Goal: Transaction & Acquisition: Book appointment/travel/reservation

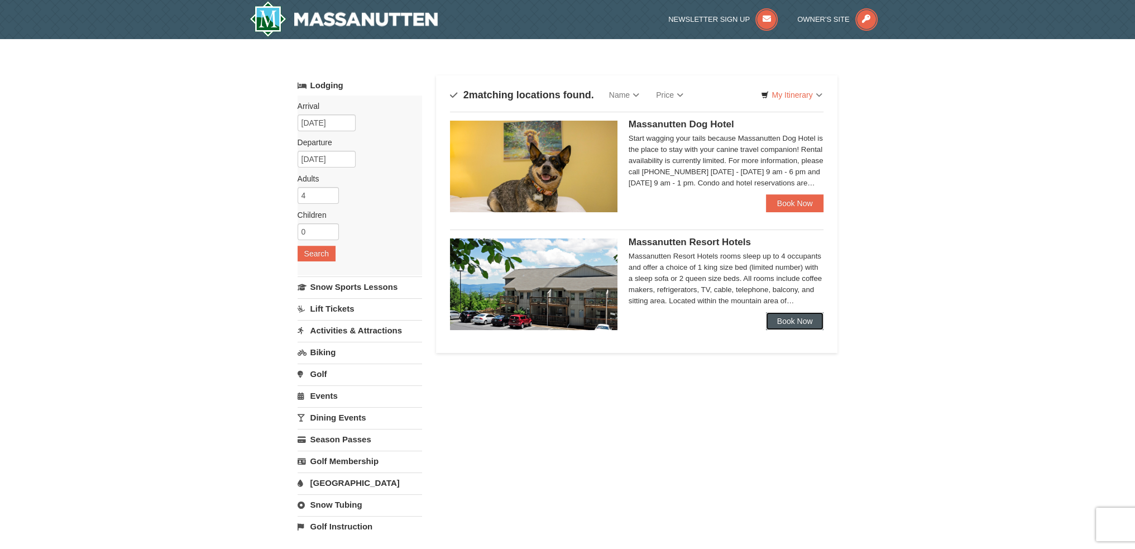
click at [799, 321] on link "Book Now" at bounding box center [795, 321] width 58 height 18
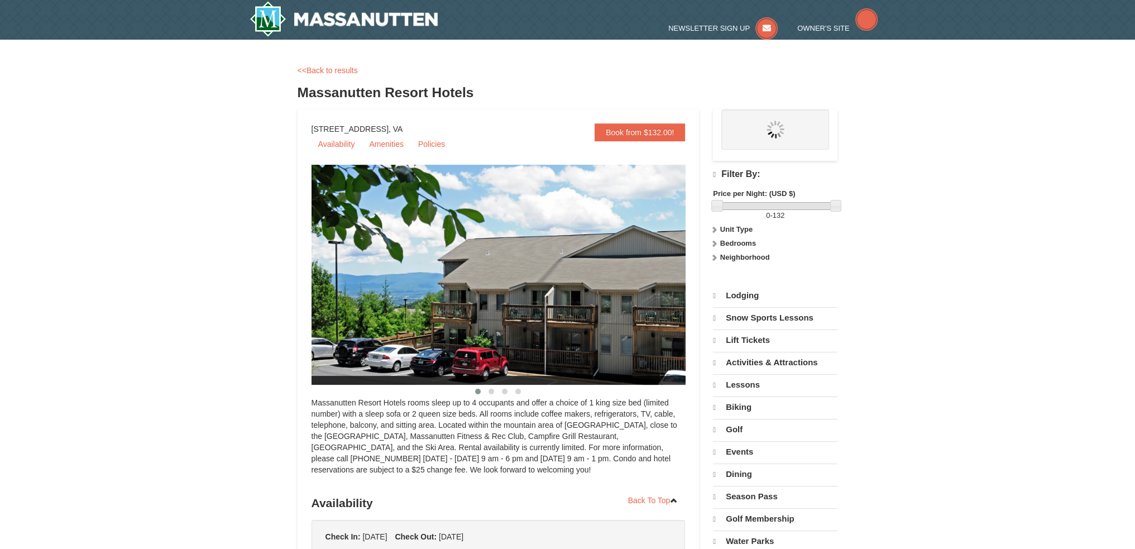
select select "10"
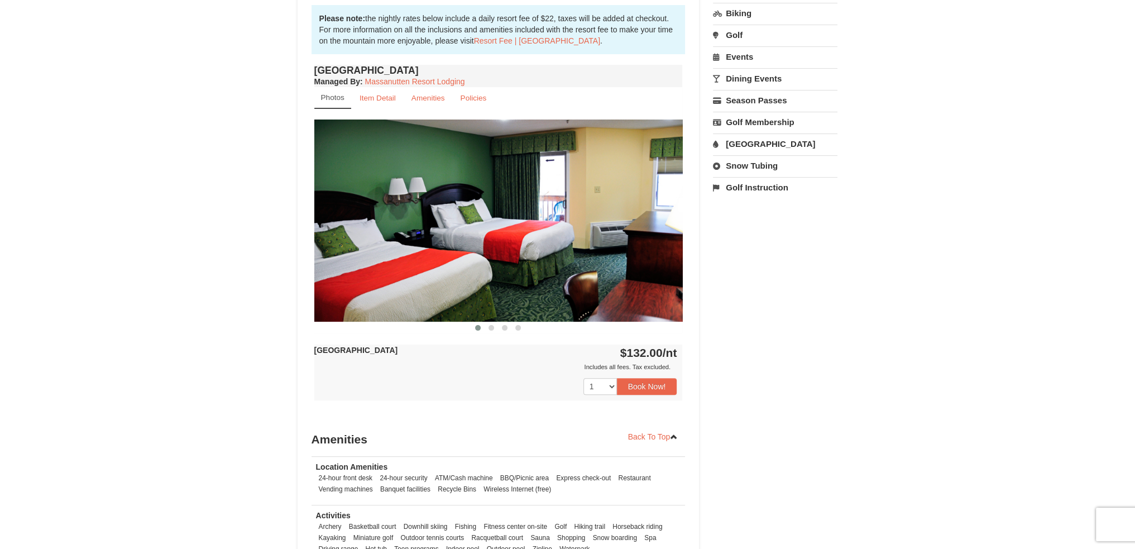
scroll to position [335, 0]
